Goal: Manage account settings

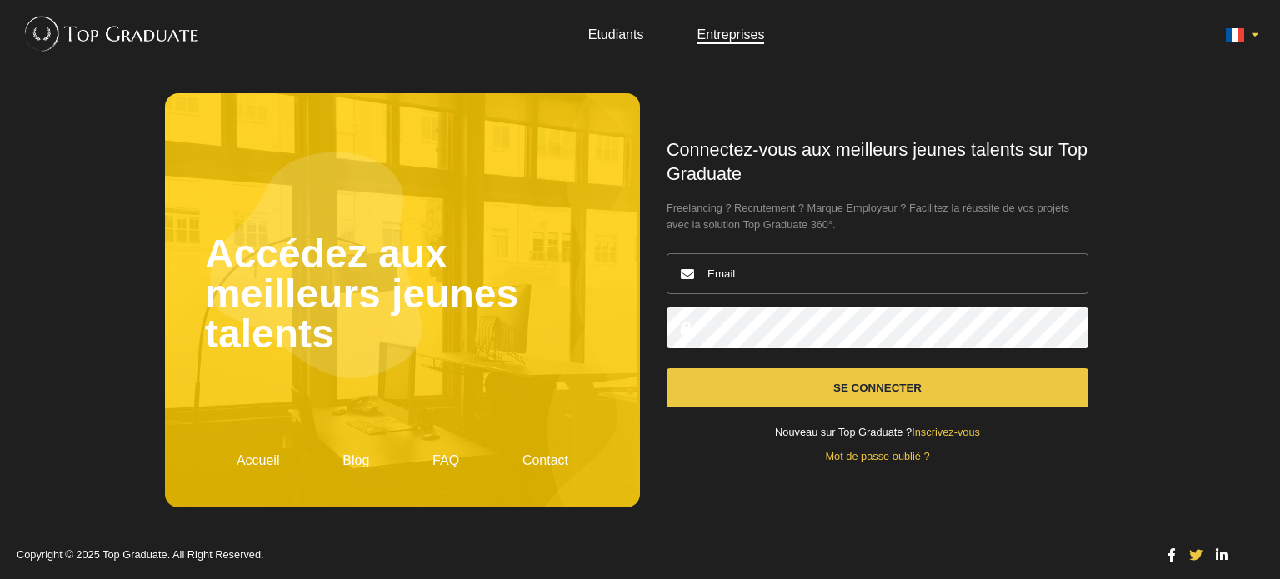
click at [802, 289] on input "email" at bounding box center [878, 273] width 422 height 41
type input "[EMAIL_ADDRESS][DOMAIN_NAME]"
click at [667, 368] on button "Se connecter" at bounding box center [878, 387] width 422 height 39
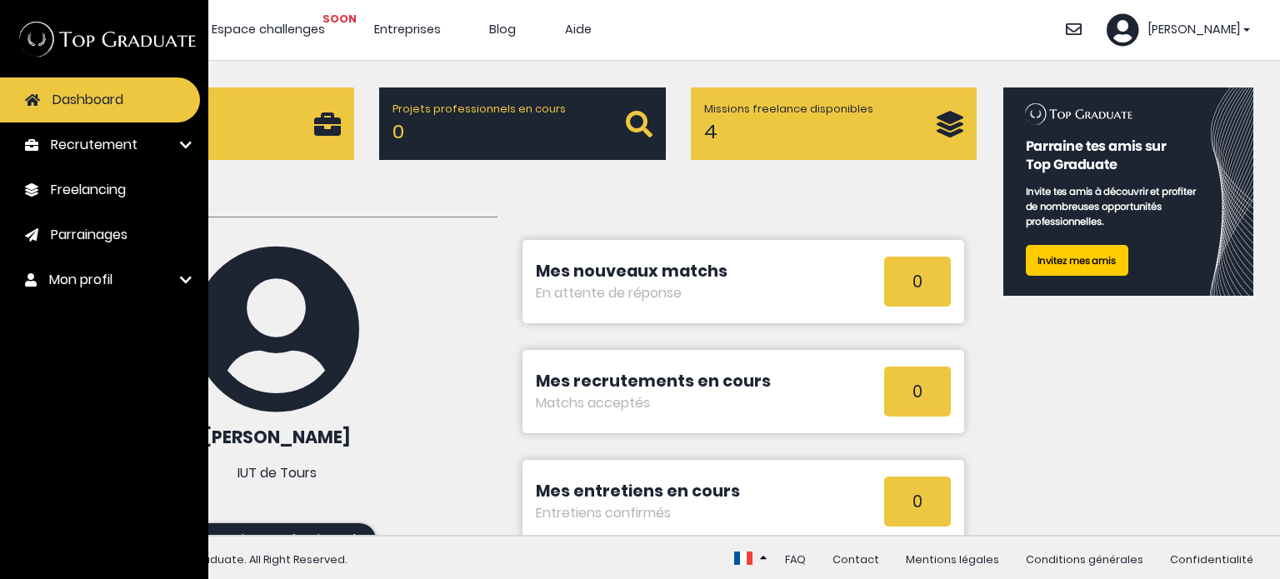
click at [448, 207] on h1 "Mon Dashboard" at bounding box center [277, 202] width 442 height 31
click at [162, 289] on link "Mon profil" at bounding box center [100, 280] width 200 height 45
click at [140, 356] on span "Modifier mon profil" at bounding box center [103, 353] width 106 height 16
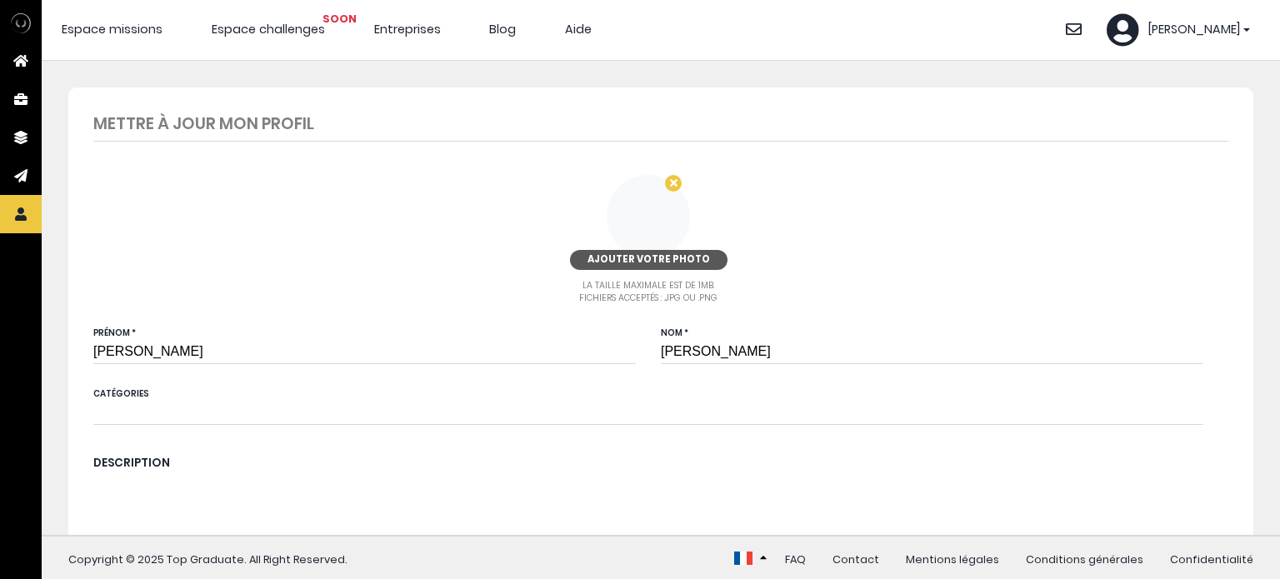
type input "7 63 00 31 55"
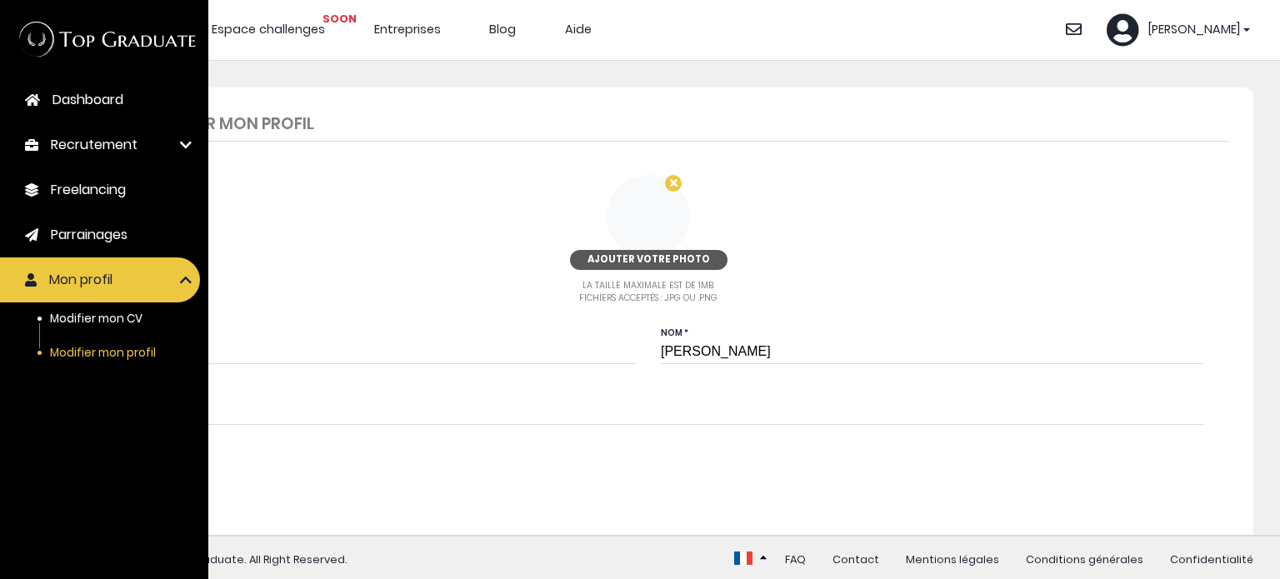
click at [1211, 40] on div "Alexandra" at bounding box center [1178, 29] width 143 height 33
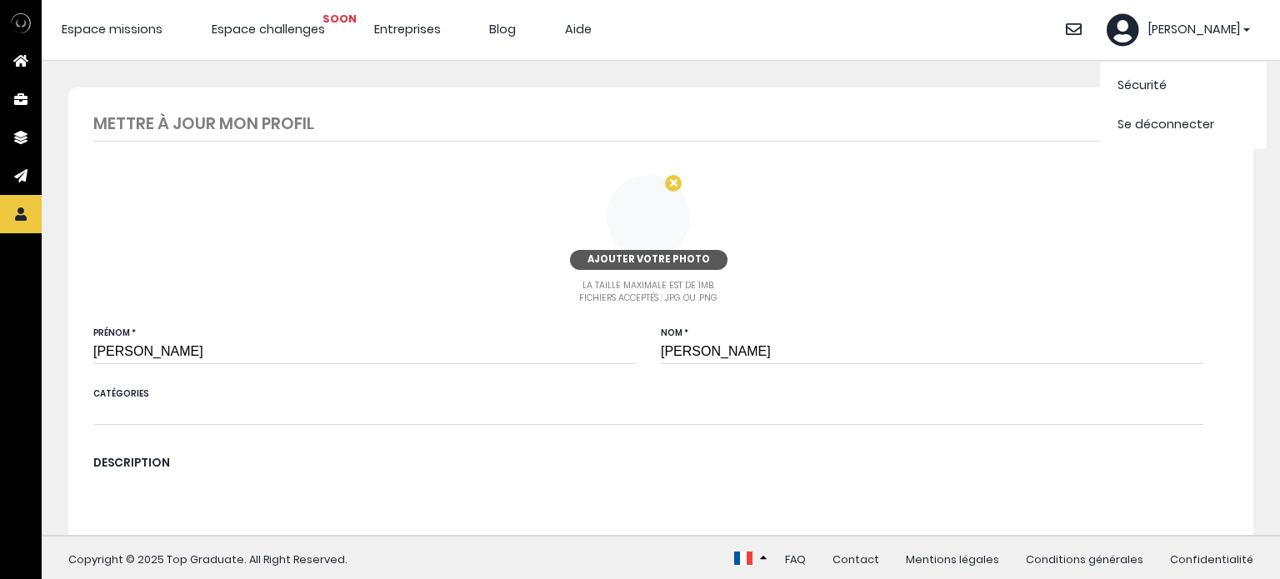
click at [1150, 81] on link "Sécurité" at bounding box center [1142, 85] width 49 height 17
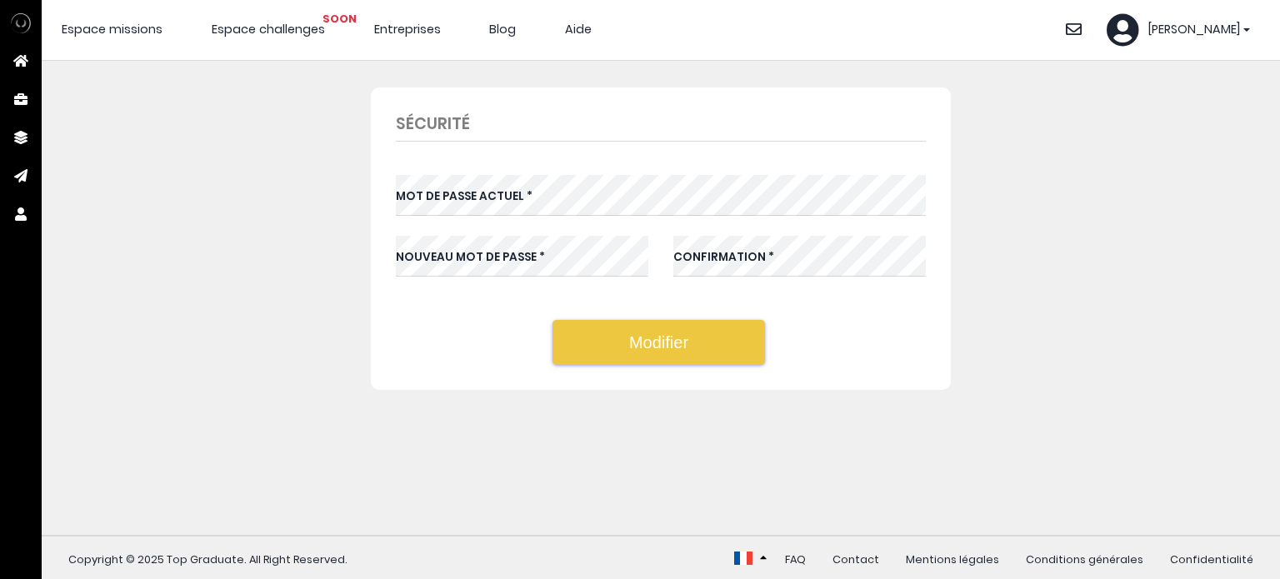
click at [1213, 28] on span "[PERSON_NAME]" at bounding box center [1194, 30] width 93 height 18
click at [1139, 26] on icon at bounding box center [1123, 29] width 33 height 33
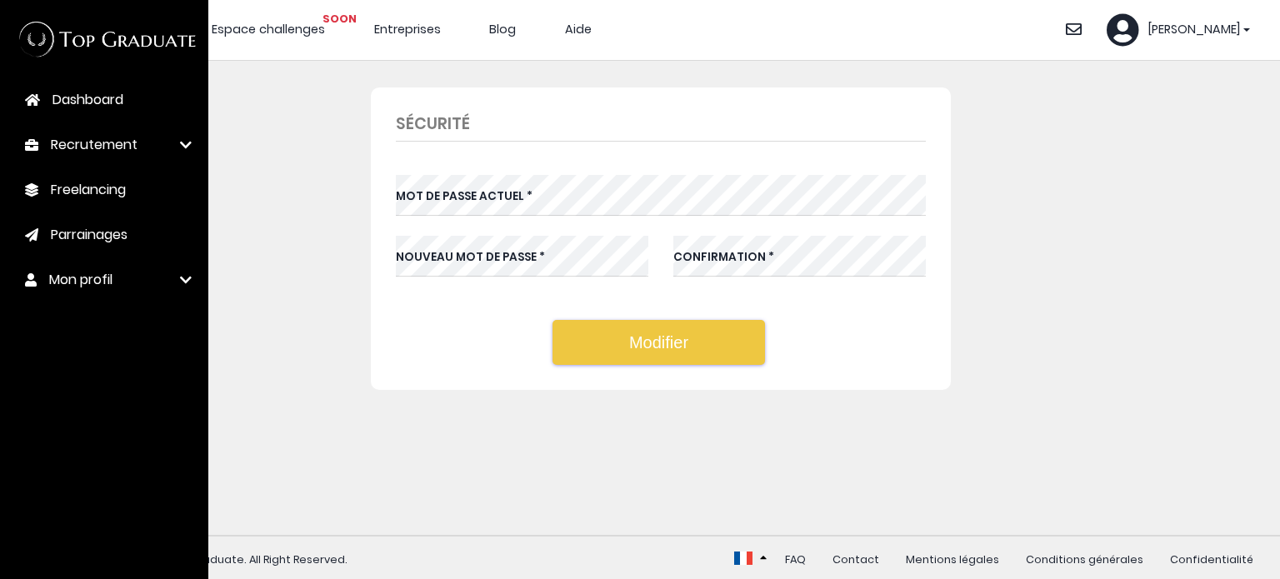
click at [100, 282] on span "Mon profil" at bounding box center [80, 280] width 63 height 20
click at [138, 353] on span "Modifier mon profil" at bounding box center [103, 353] width 106 height 16
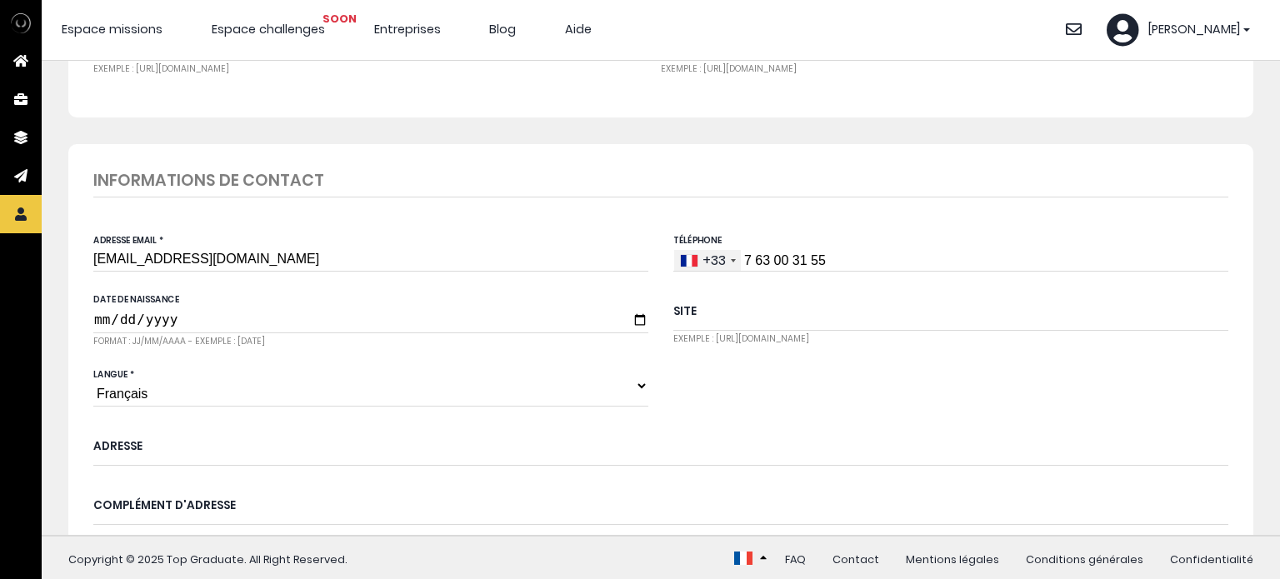
scroll to position [1028, 0]
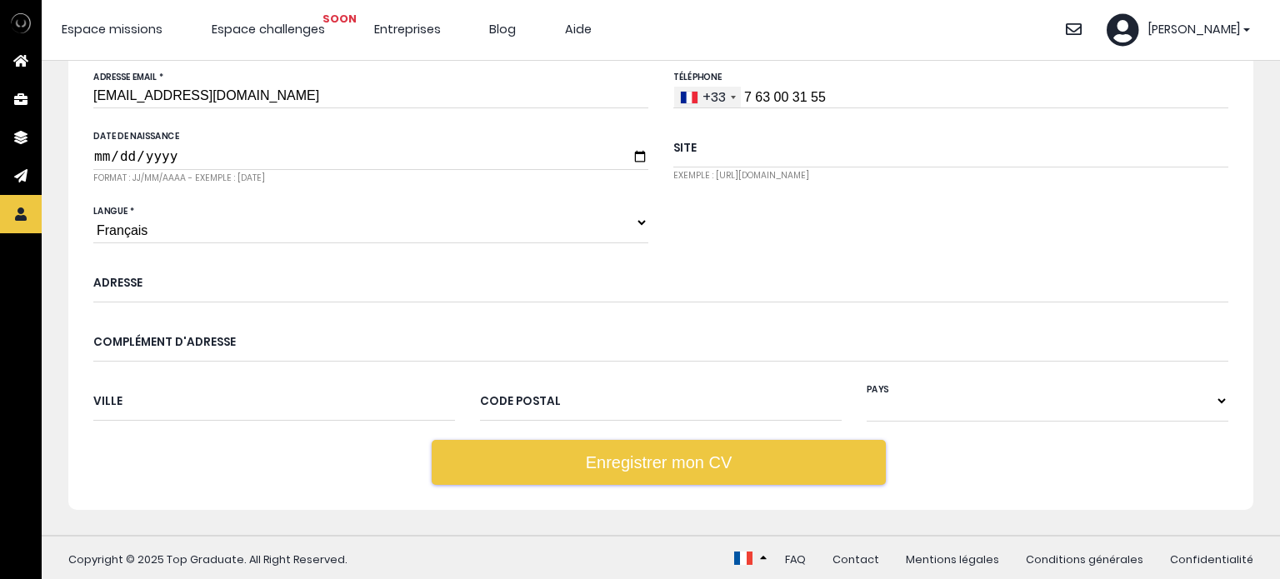
click at [946, 559] on link "Mentions légales" at bounding box center [952, 560] width 93 height 14
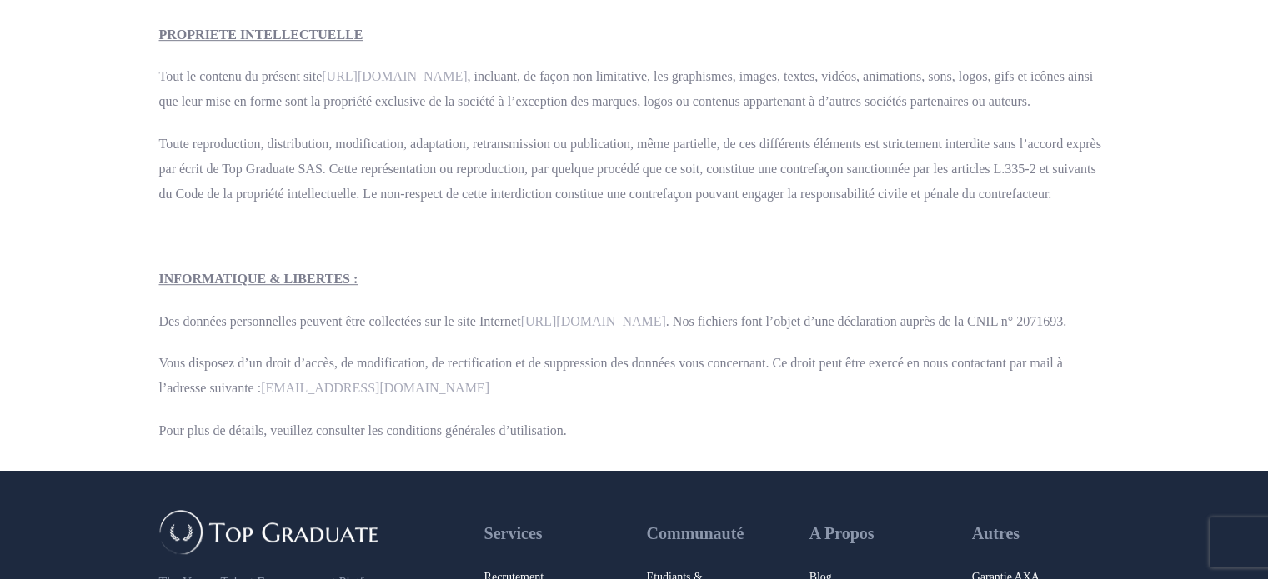
scroll to position [1059, 0]
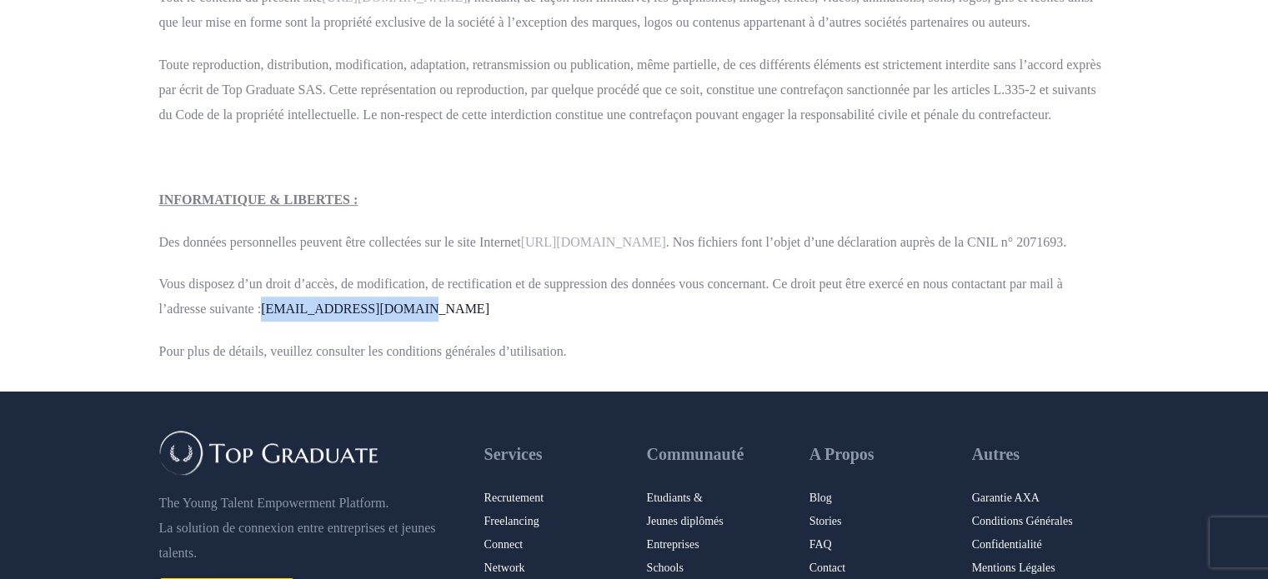
drag, startPoint x: 395, startPoint y: 335, endPoint x: 266, endPoint y: 333, distance: 129.2
click at [266, 322] on p "Vous disposez d’un droit d’accès, de modification, de rectification et de suppr…" at bounding box center [634, 297] width 950 height 50
copy link "contact@topgraduate.fr"
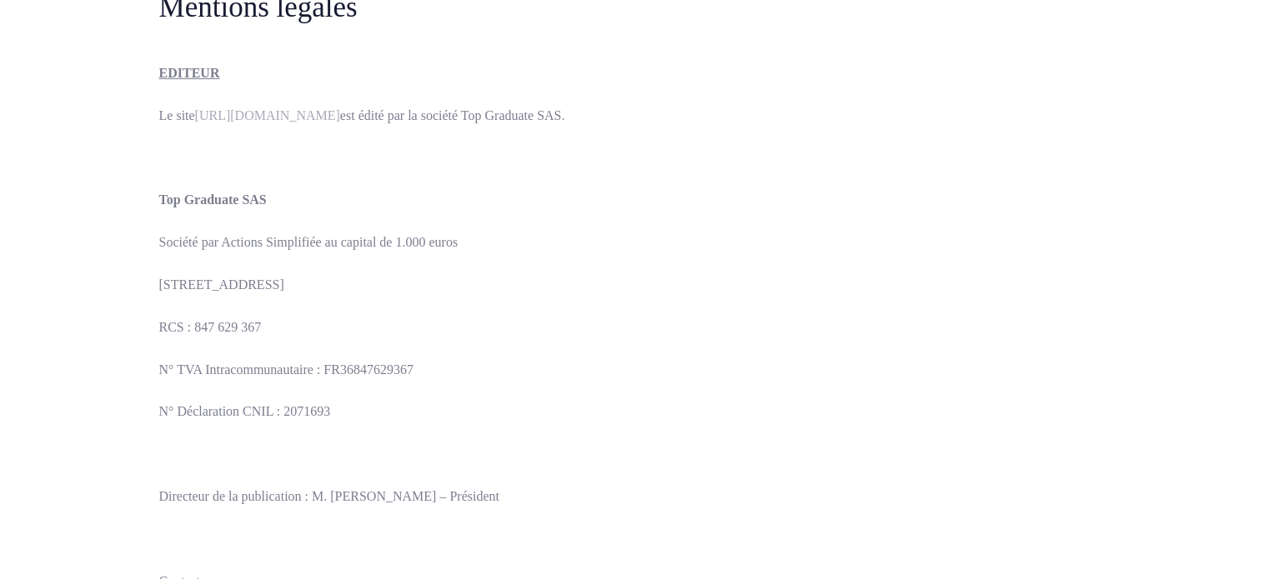
scroll to position [0, 0]
